Goal: Task Accomplishment & Management: Manage account settings

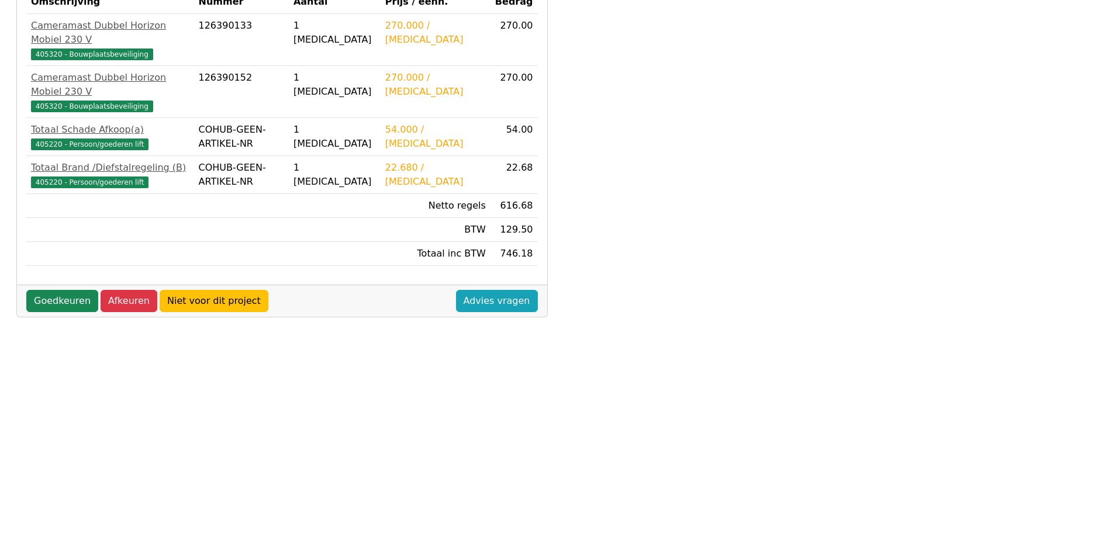
scroll to position [292, 0]
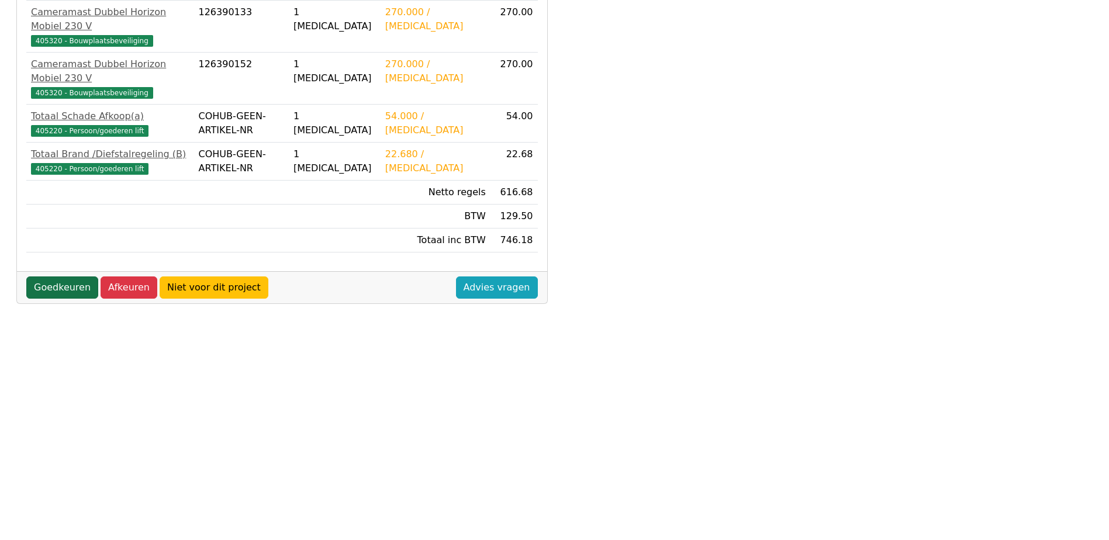
click at [70, 277] on link "Goedkeuren" at bounding box center [62, 288] width 72 height 22
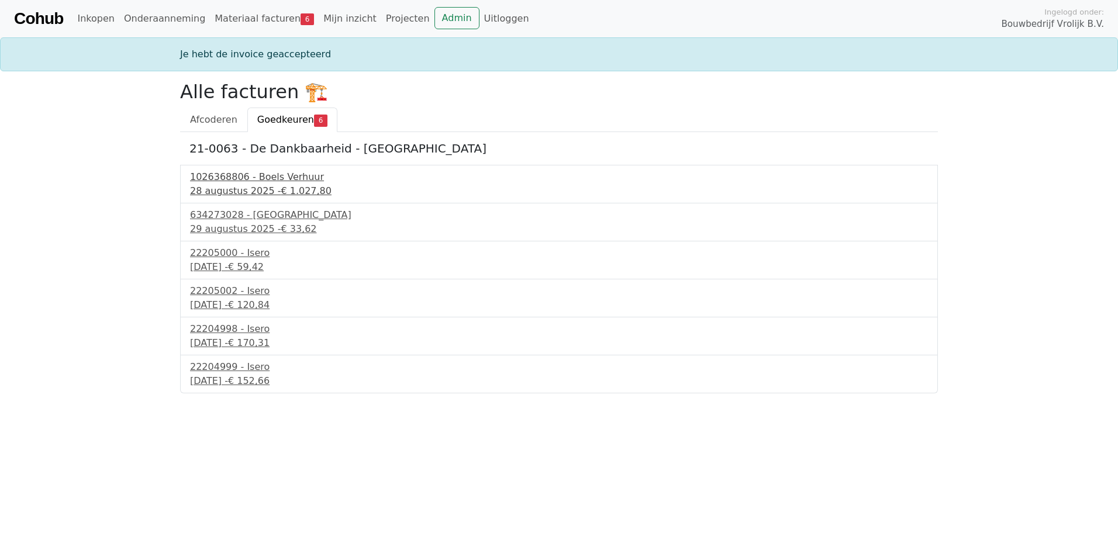
click at [245, 182] on div "1026368806 - Boels Verhuur" at bounding box center [559, 177] width 738 height 14
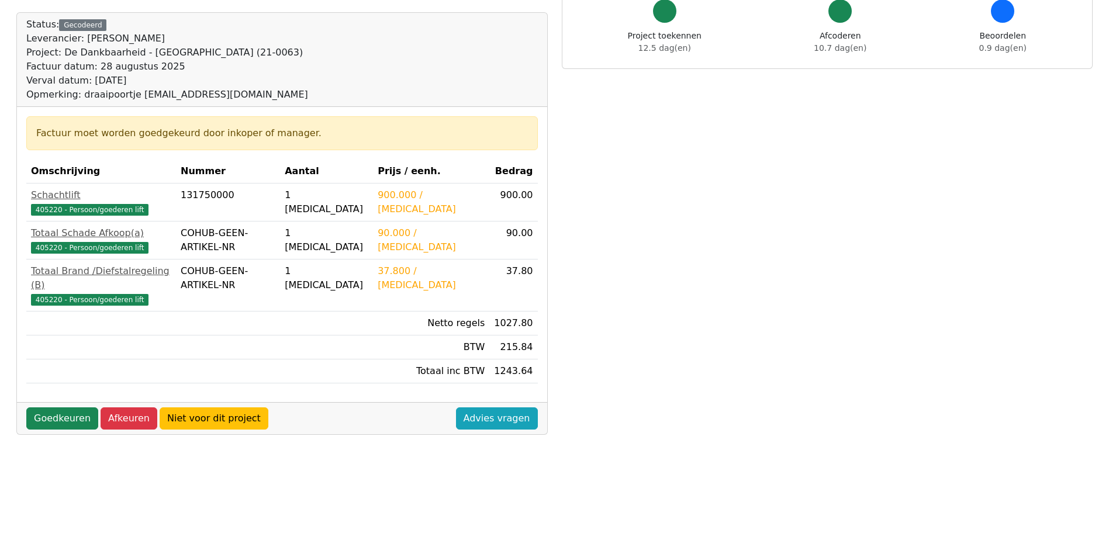
scroll to position [117, 0]
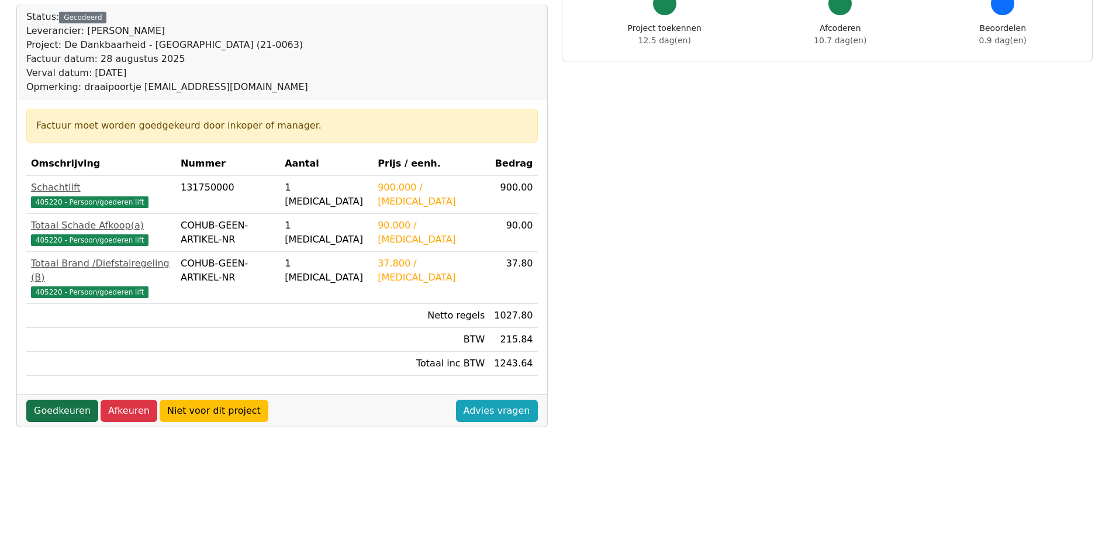
click at [61, 400] on link "Goedkeuren" at bounding box center [62, 411] width 72 height 22
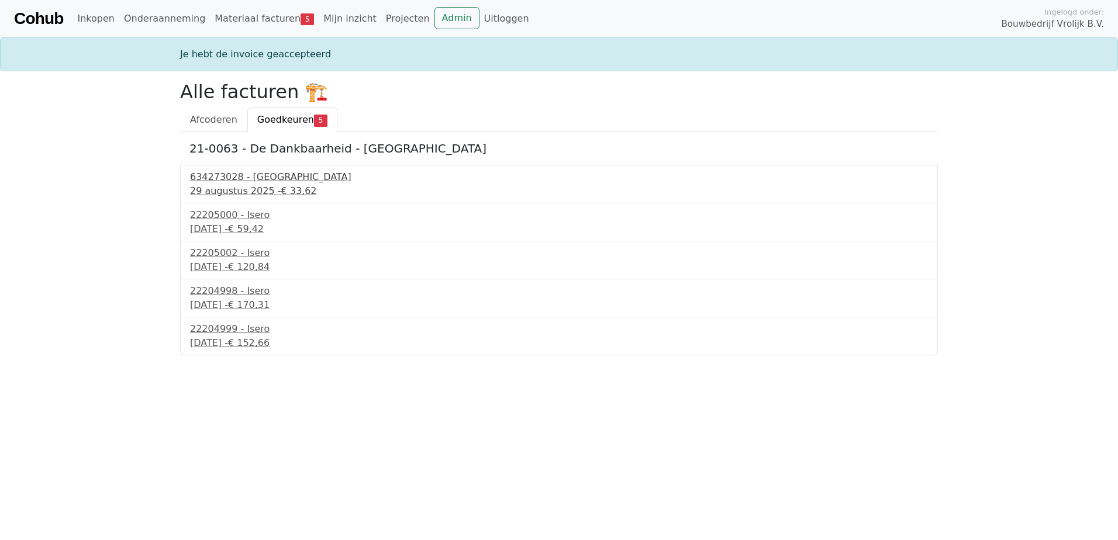
click at [257, 177] on div "634273028 - Technische Unie" at bounding box center [559, 177] width 738 height 14
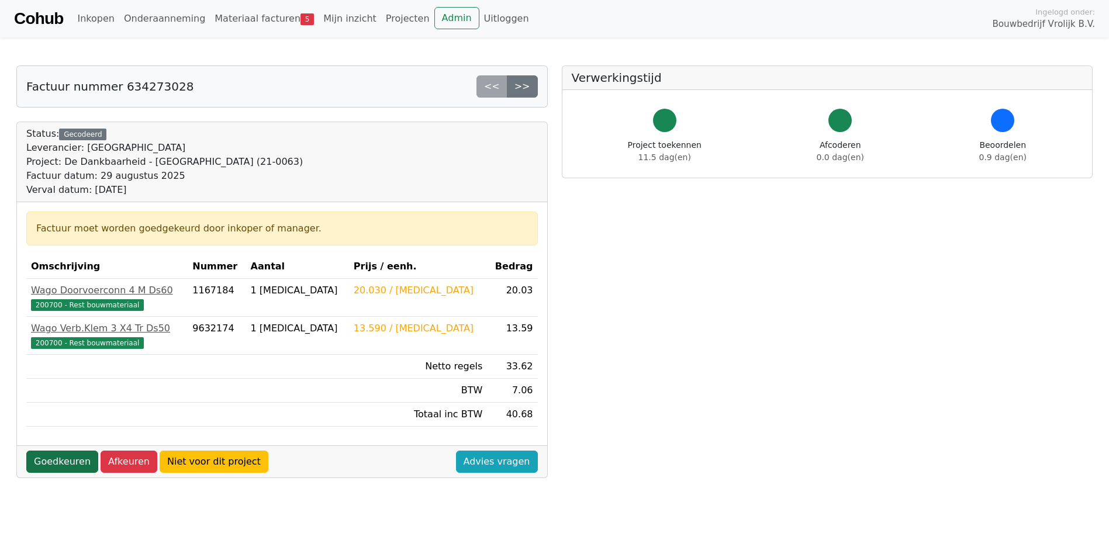
click at [65, 461] on link "Goedkeuren" at bounding box center [62, 462] width 72 height 22
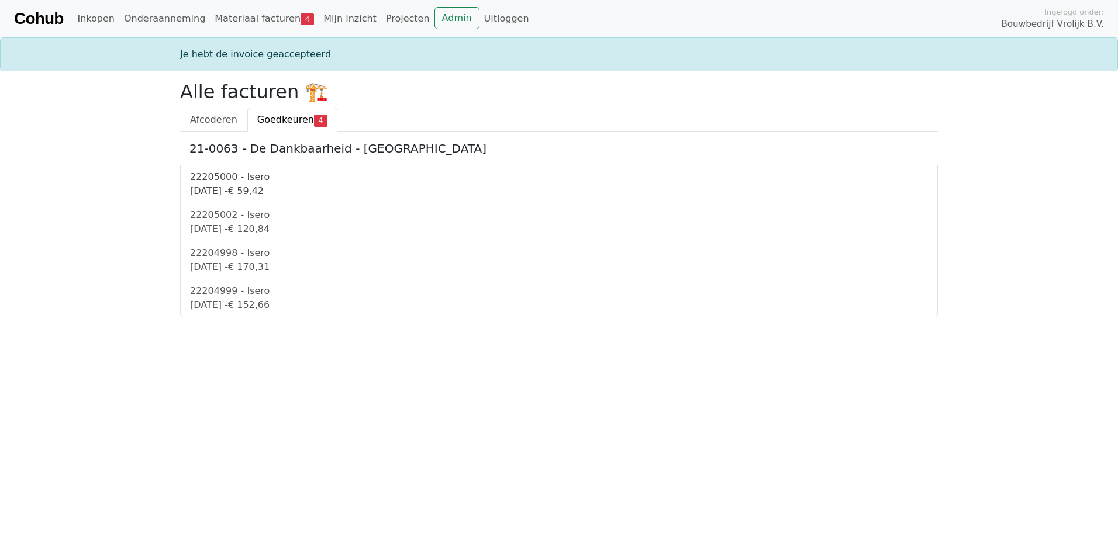
click at [218, 187] on div "[DATE] - € 59,42" at bounding box center [559, 191] width 738 height 14
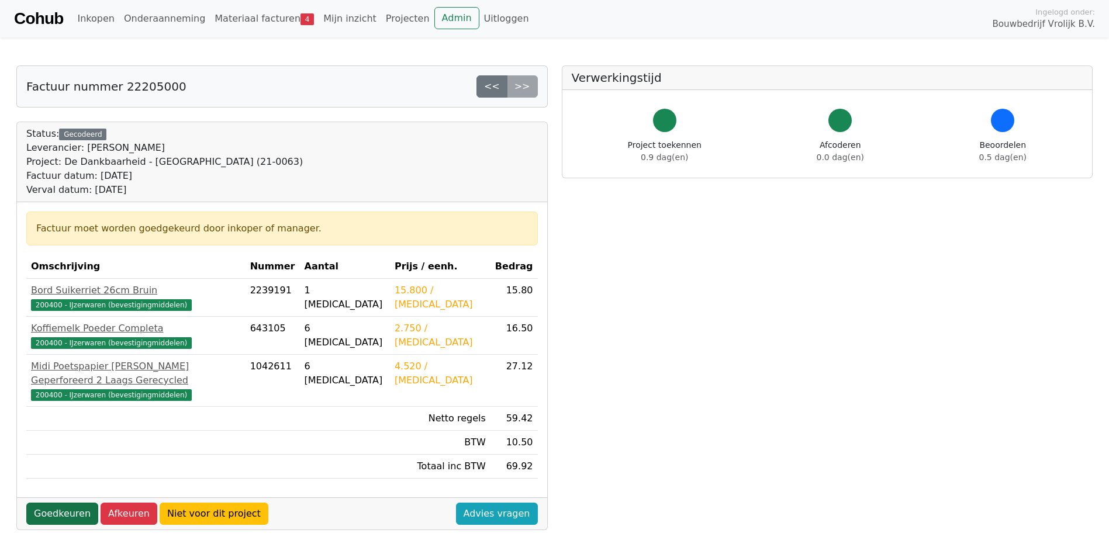
click at [50, 503] on link "Goedkeuren" at bounding box center [62, 514] width 72 height 22
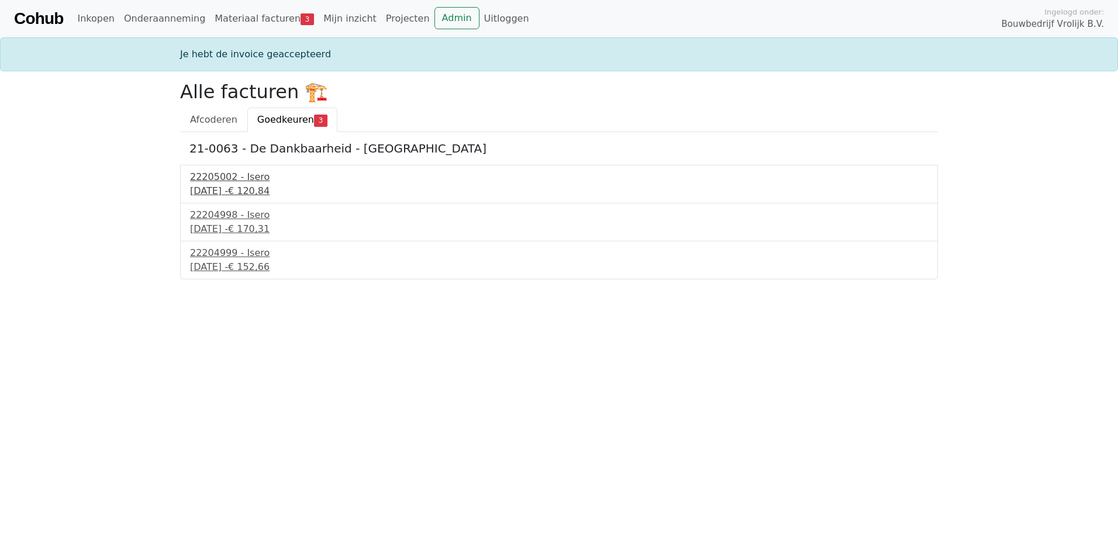
click at [221, 188] on div "[DATE] - € 120,84" at bounding box center [559, 191] width 738 height 14
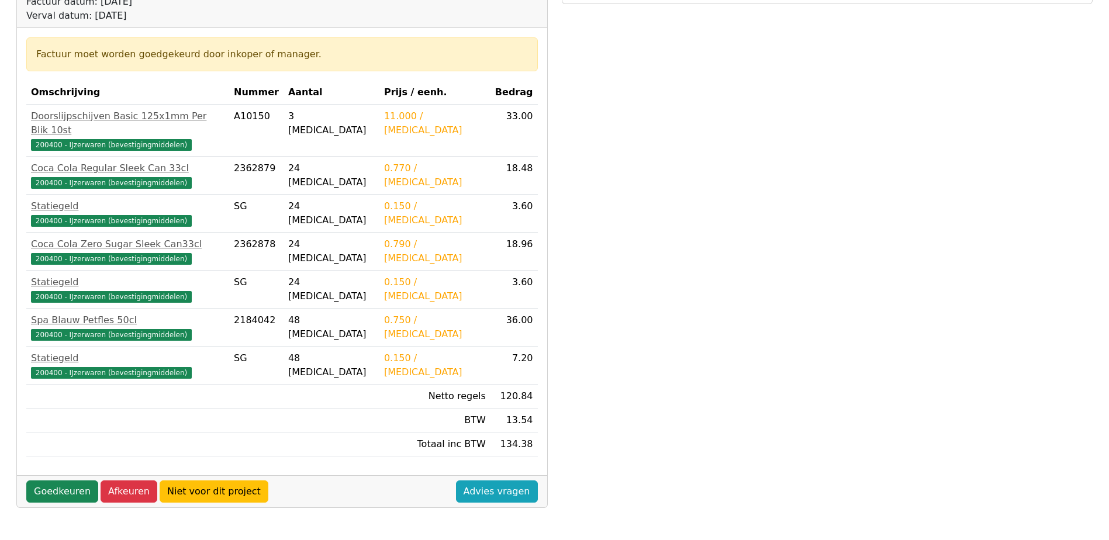
scroll to position [175, 0]
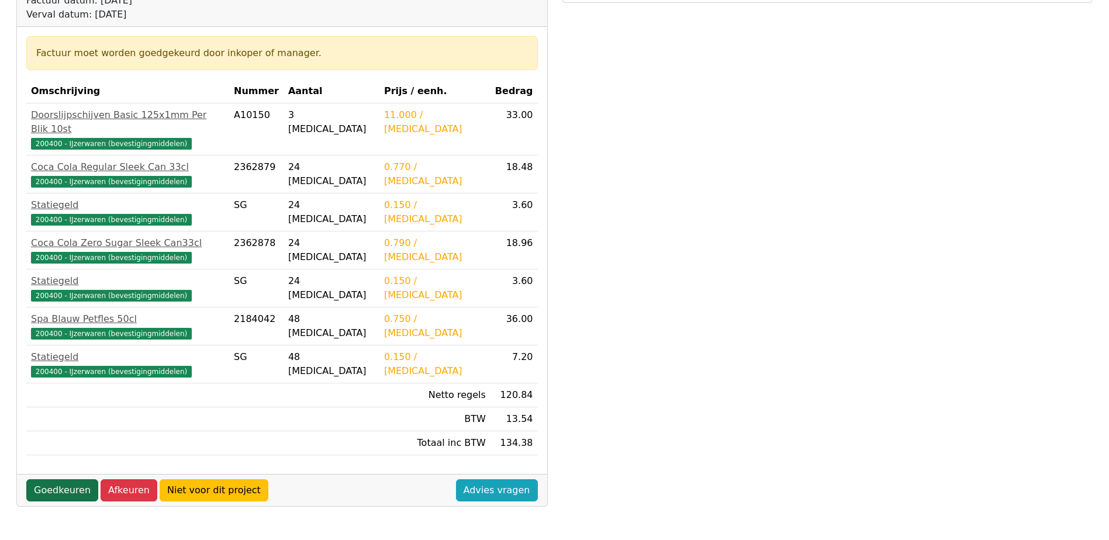
click at [43, 479] on link "Goedkeuren" at bounding box center [62, 490] width 72 height 22
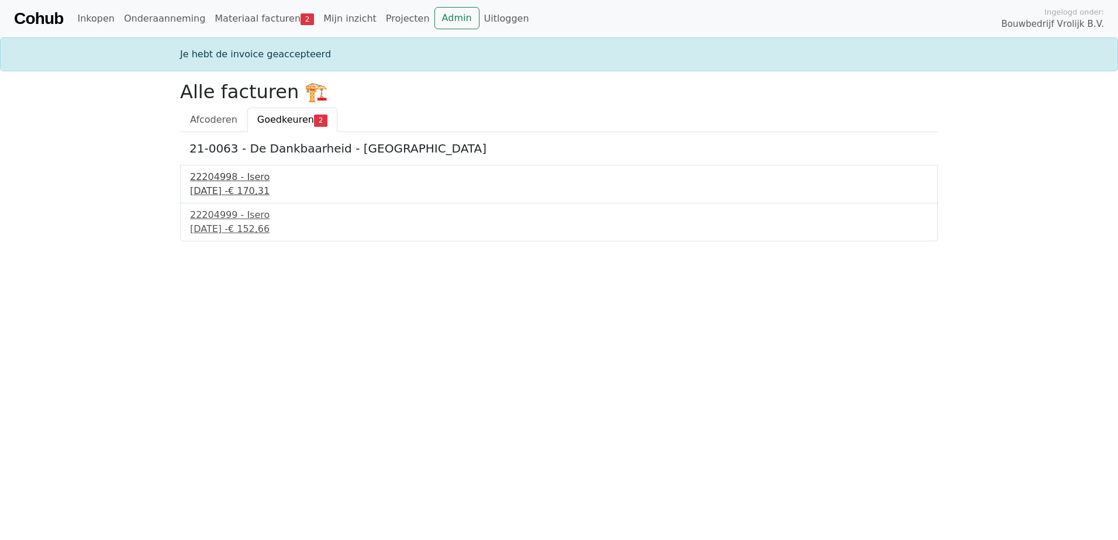
click at [222, 177] on div "22204998 - Isero" at bounding box center [559, 177] width 738 height 14
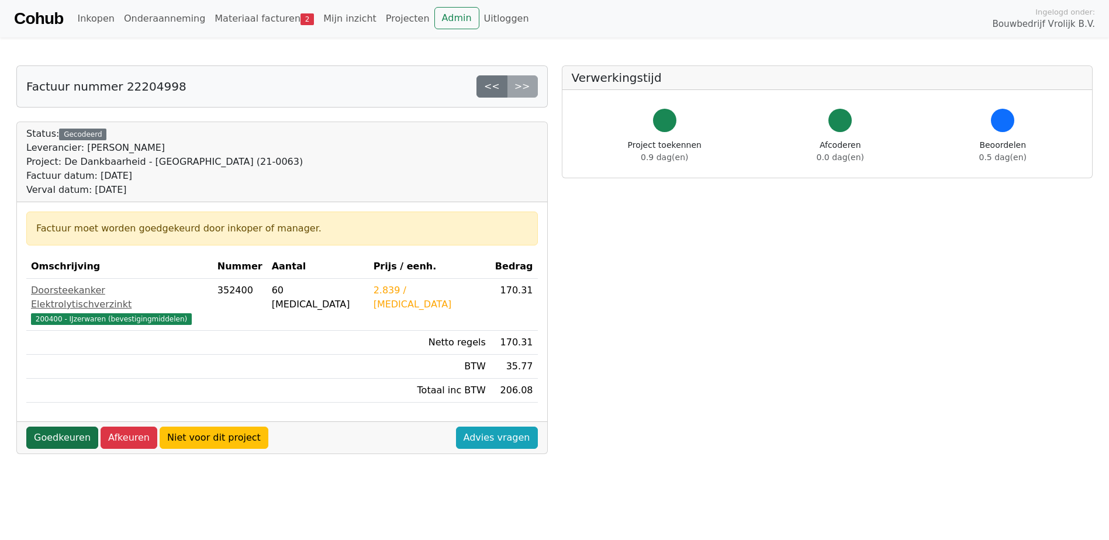
click at [67, 427] on link "Goedkeuren" at bounding box center [62, 438] width 72 height 22
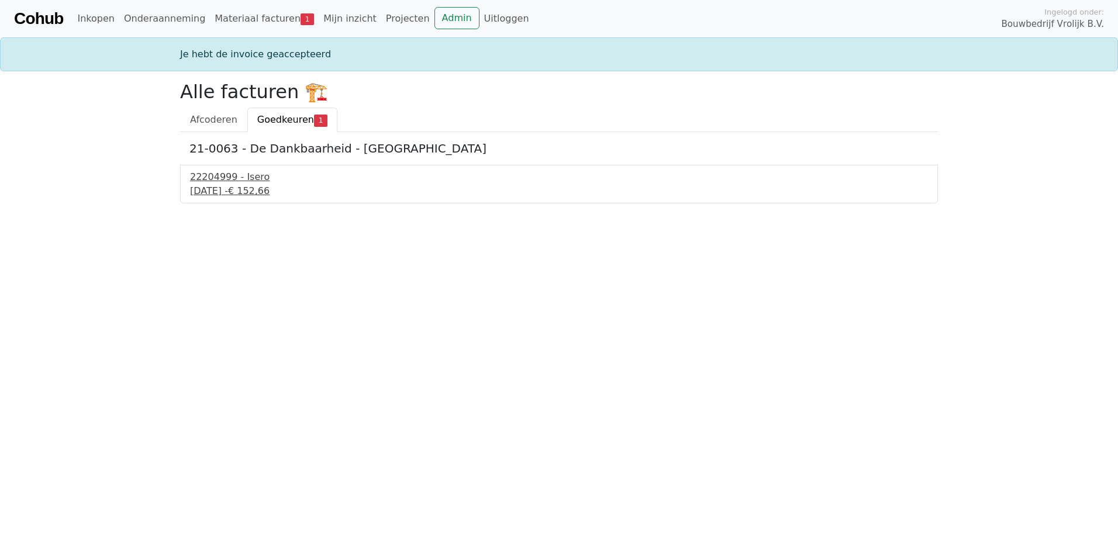
click at [210, 174] on div "22204999 - Isero" at bounding box center [559, 177] width 738 height 14
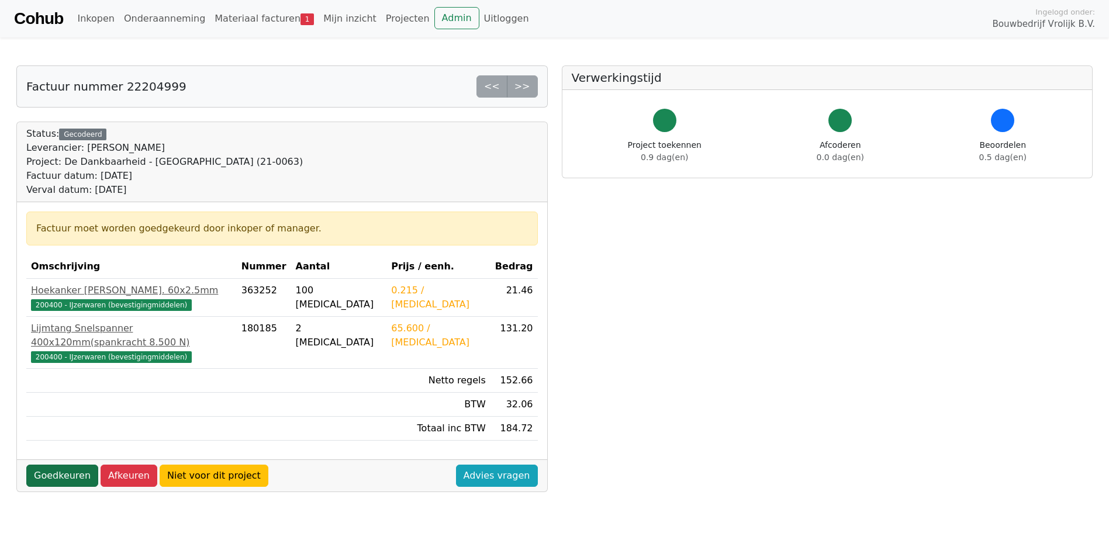
click at [77, 465] on link "Goedkeuren" at bounding box center [62, 476] width 72 height 22
